Goal: Navigation & Orientation: Find specific page/section

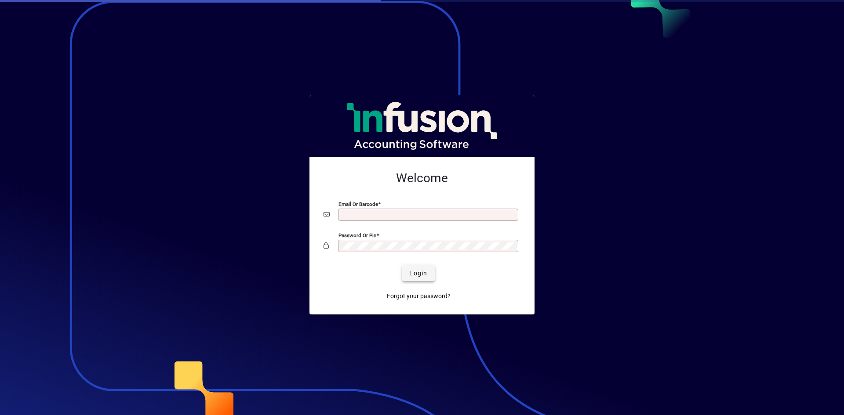
type input "**********"
click at [415, 269] on span "Login" at bounding box center [418, 273] width 18 height 9
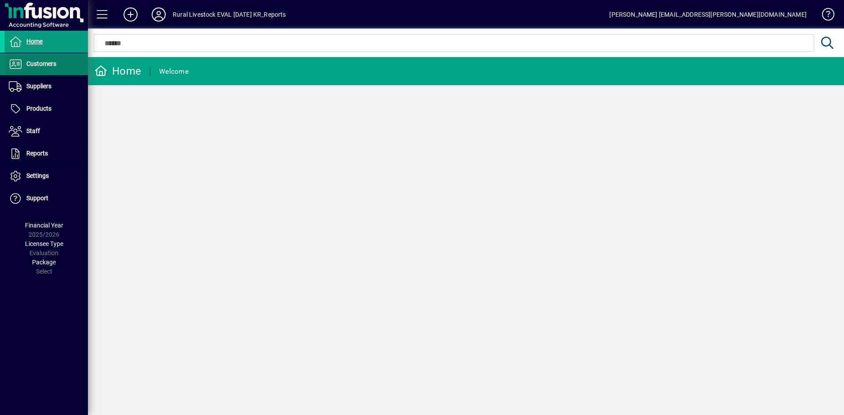
click at [55, 65] on span "Customers" at bounding box center [41, 63] width 30 height 7
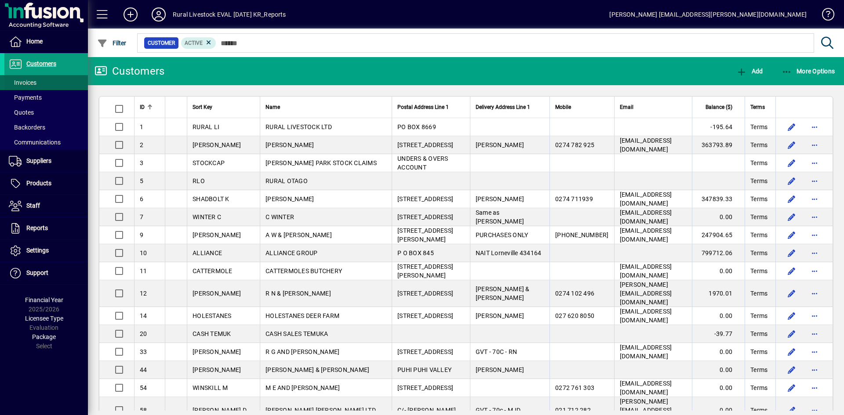
click at [43, 84] on span at bounding box center [45, 82] width 83 height 21
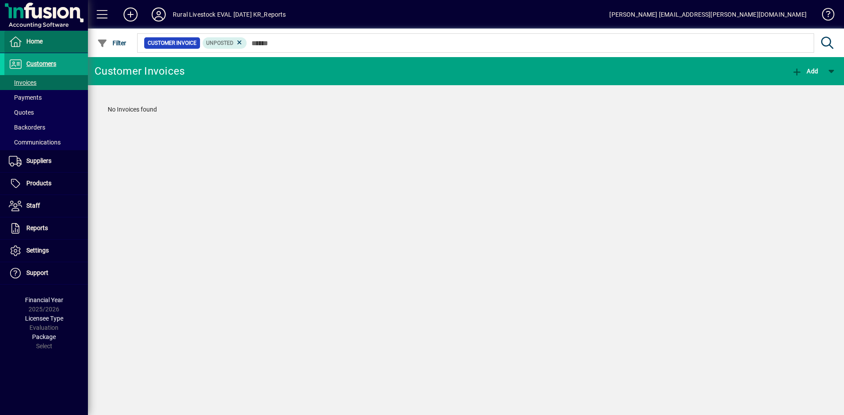
click at [55, 43] on span at bounding box center [45, 41] width 83 height 21
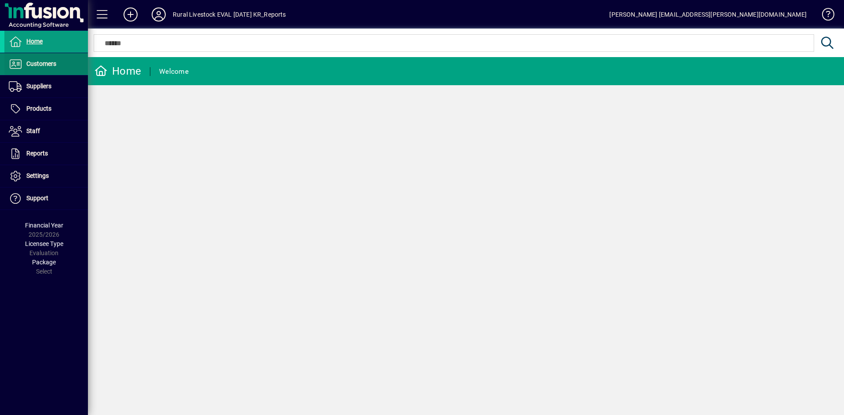
click at [50, 60] on span "Customers" at bounding box center [41, 63] width 30 height 7
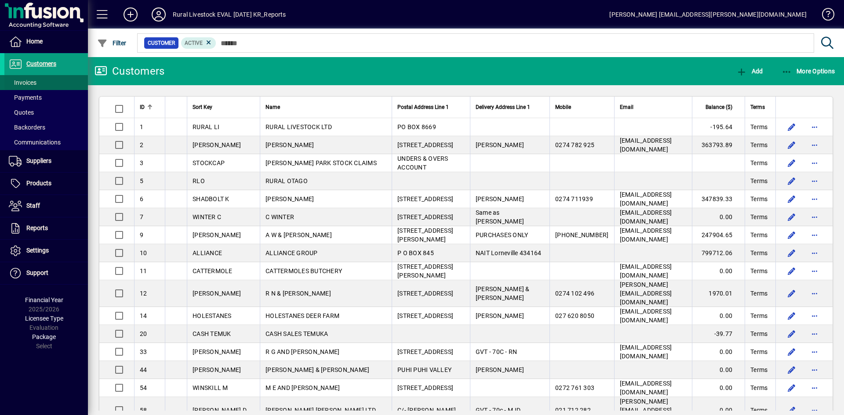
click at [47, 82] on span at bounding box center [45, 82] width 83 height 21
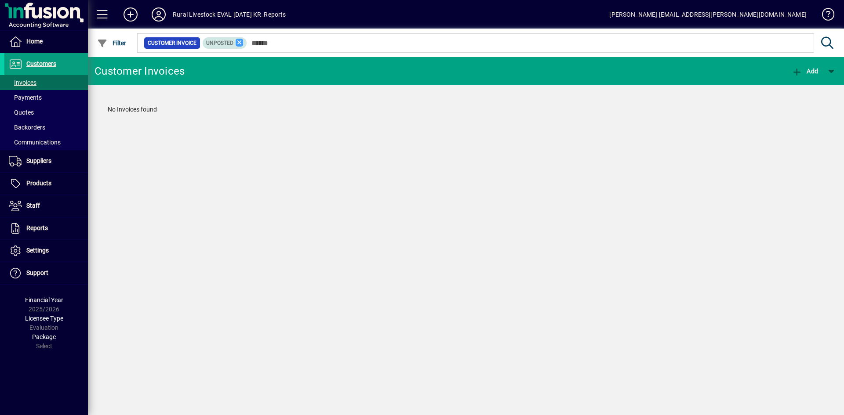
click at [241, 42] on icon at bounding box center [239, 43] width 8 height 8
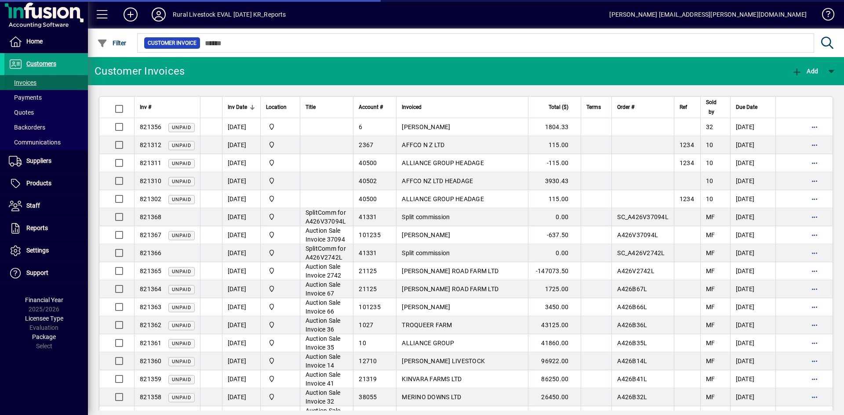
click at [45, 83] on span at bounding box center [45, 82] width 83 height 21
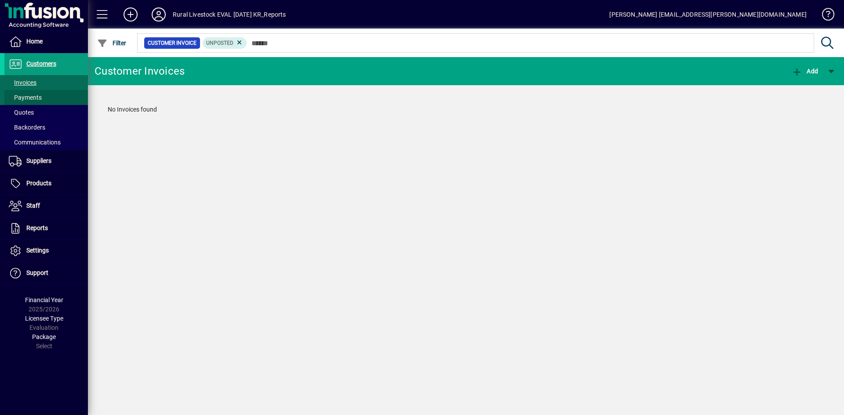
click at [45, 97] on span at bounding box center [45, 97] width 83 height 21
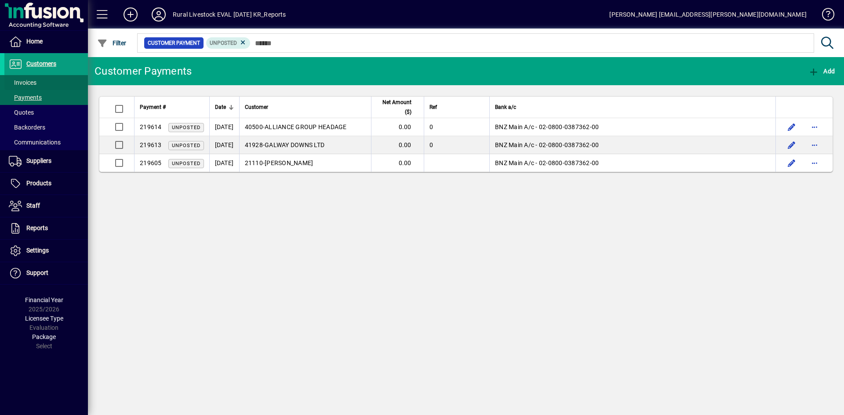
click at [46, 83] on span at bounding box center [45, 82] width 83 height 21
